Goal: Information Seeking & Learning: Learn about a topic

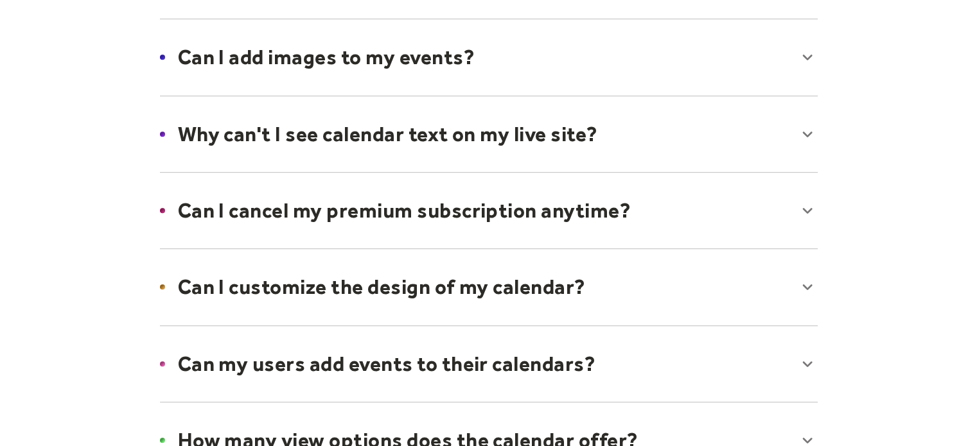
scroll to position [709, 0]
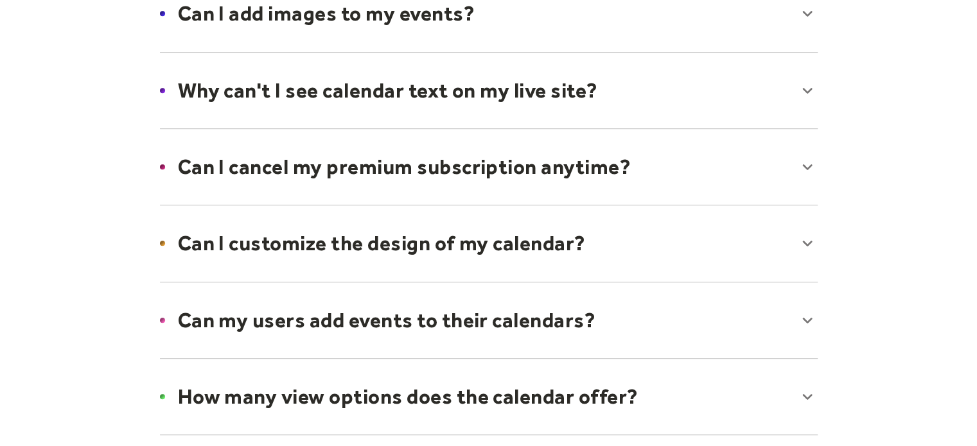
click at [787, 166] on div at bounding box center [488, 167] width 683 height 78
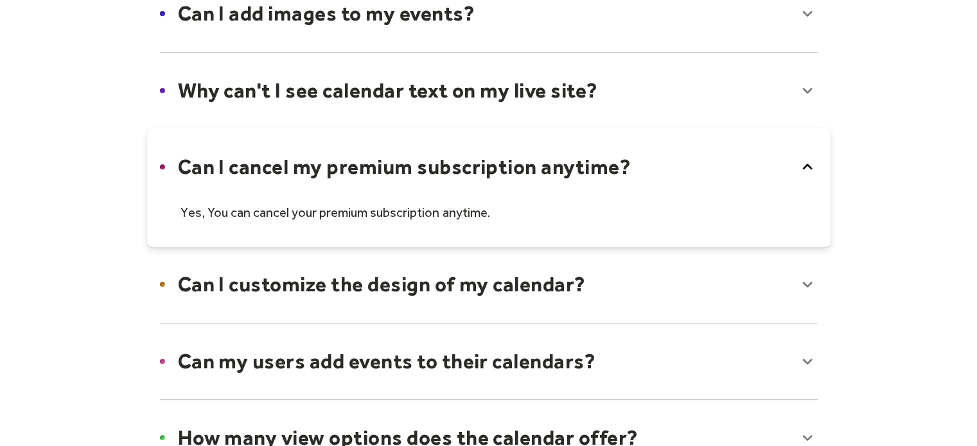
scroll to position [911, 0]
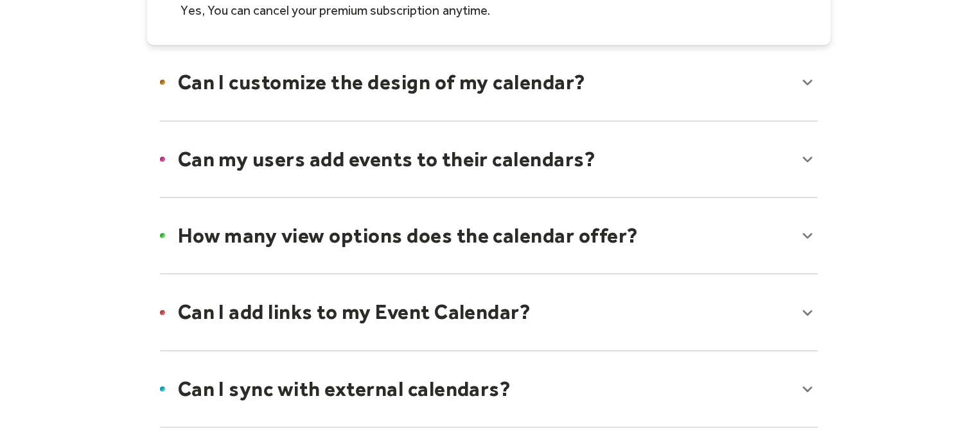
click at [511, 173] on div at bounding box center [488, 159] width 683 height 78
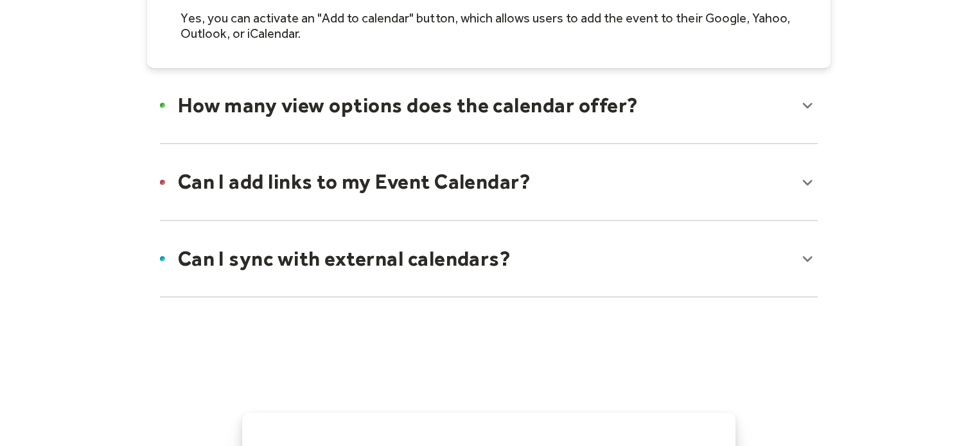
scroll to position [1099, 0]
click at [514, 195] on div at bounding box center [488, 181] width 683 height 78
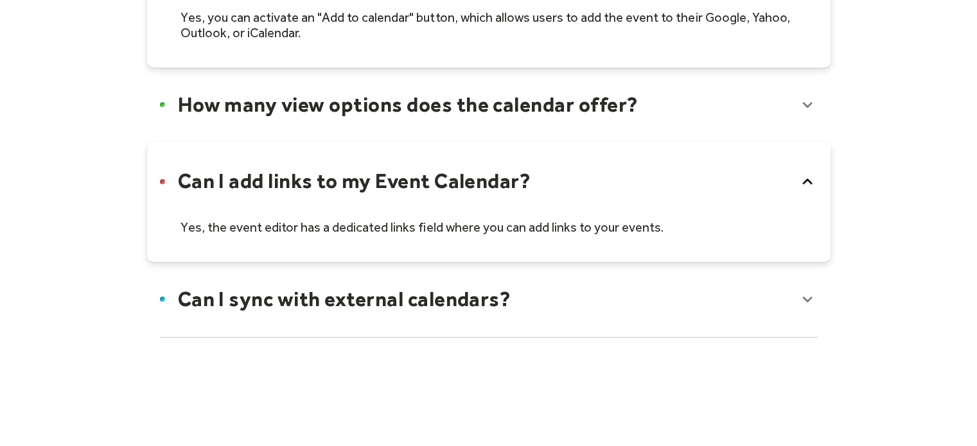
click at [443, 308] on div at bounding box center [488, 299] width 683 height 78
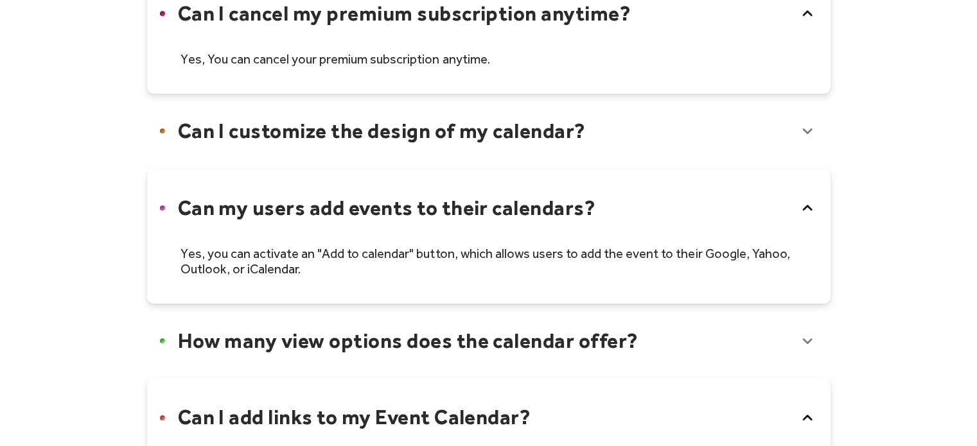
scroll to position [858, 0]
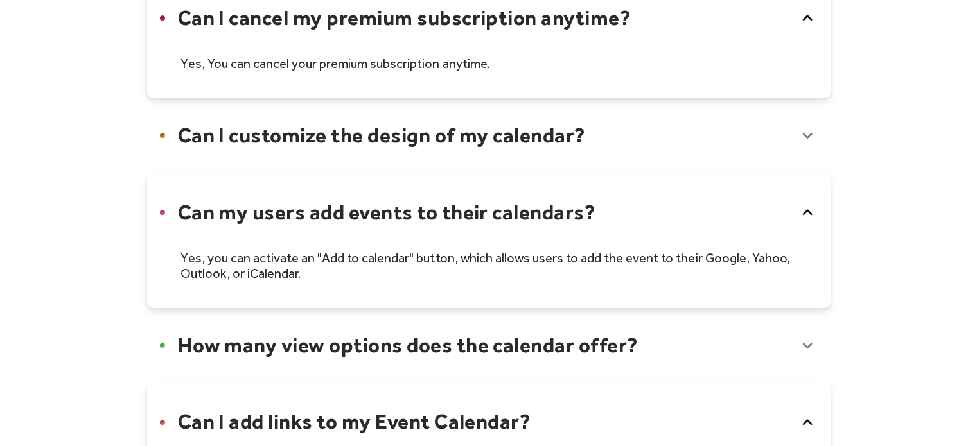
click at [442, 336] on div at bounding box center [488, 345] width 683 height 78
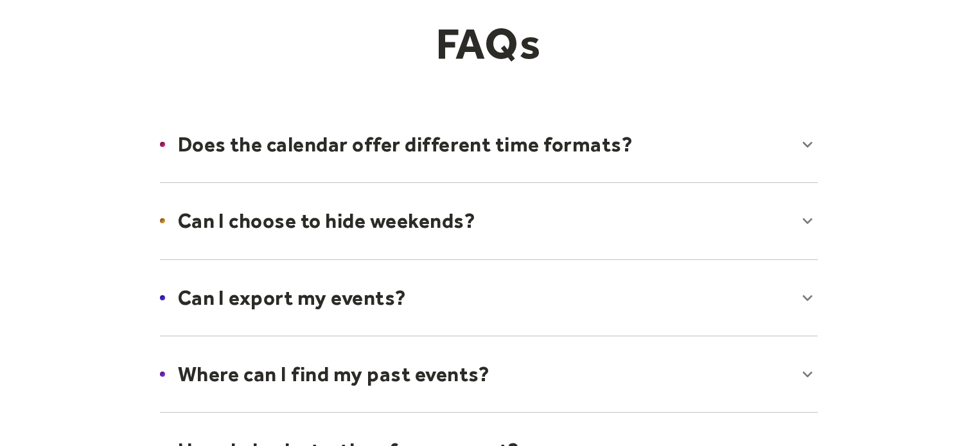
scroll to position [0, 0]
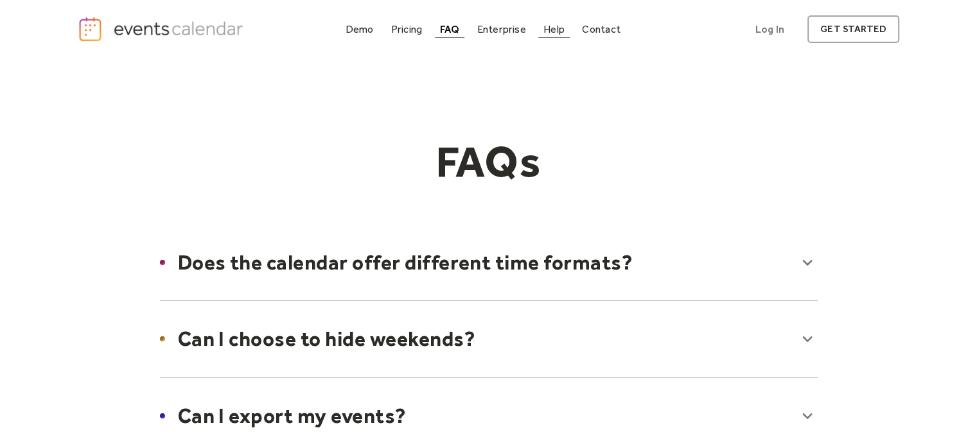
click at [549, 33] on div "Help" at bounding box center [553, 29] width 21 height 7
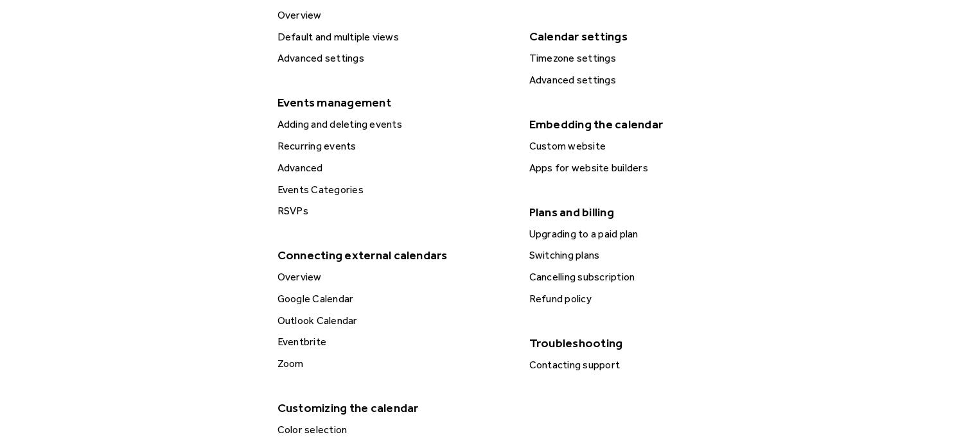
scroll to position [434, 0]
click at [313, 189] on div "Events Categories" at bounding box center [394, 190] width 240 height 17
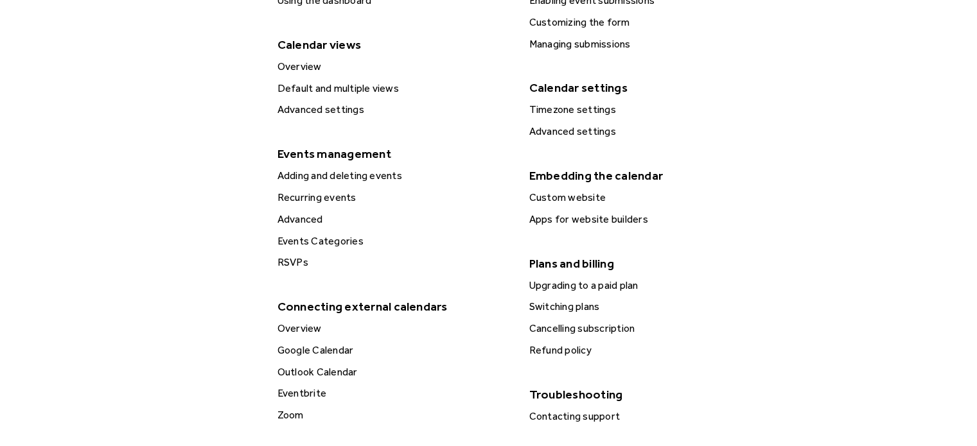
scroll to position [182, 0]
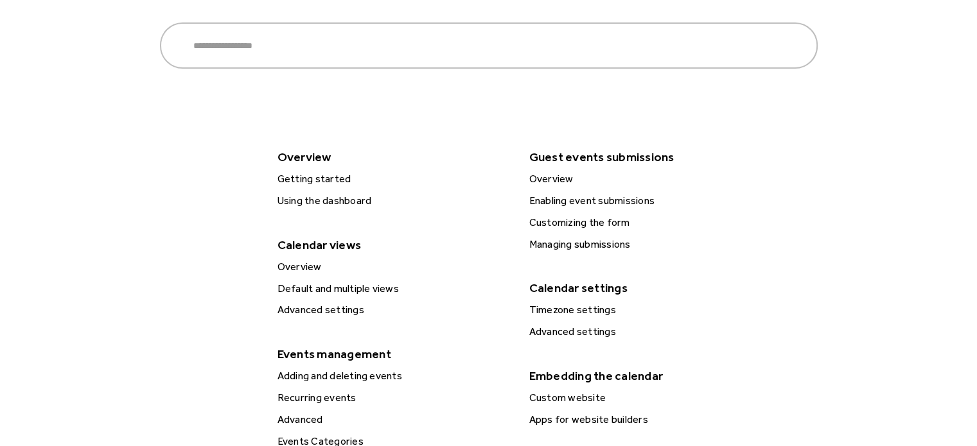
click at [295, 282] on div "Default and multiple views" at bounding box center [394, 289] width 240 height 17
